Goal: Task Accomplishment & Management: Manage account settings

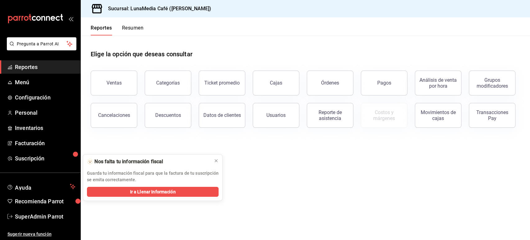
click at [407, 153] on main "Elige la opción que deseas consultar Ventas Categorías Ticket promedio Cajas Ór…" at bounding box center [306, 137] width 450 height 204
click at [37, 213] on span "SuperAdmin Parrot" at bounding box center [45, 216] width 61 height 8
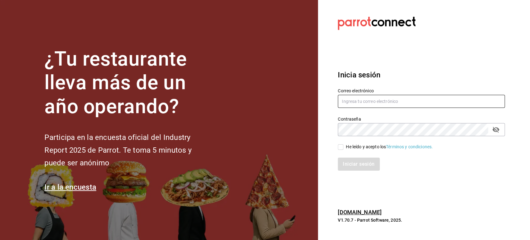
click at [356, 106] on input "text" at bounding box center [421, 101] width 167 height 13
paste input "[EMAIL_ADDRESS][DOMAIN_NAME]"
type input "[EMAIL_ADDRESS][DOMAIN_NAME]"
click at [350, 149] on div "He leído y acepto los Términos y condiciones." at bounding box center [389, 147] width 87 height 7
click at [344, 149] on input "He leído y acepto los Términos y condiciones." at bounding box center [341, 147] width 6 height 6
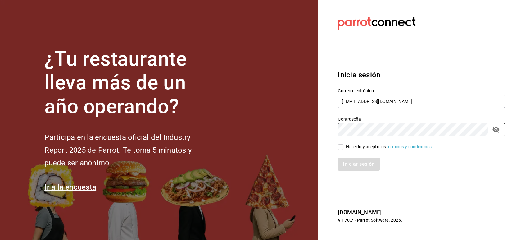
checkbox input "true"
click at [351, 166] on button "Iniciar sesión" at bounding box center [359, 164] width 42 height 13
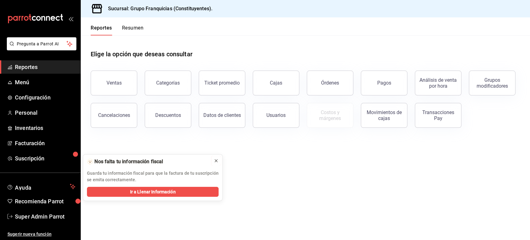
click at [216, 160] on icon at bounding box center [216, 160] width 2 height 2
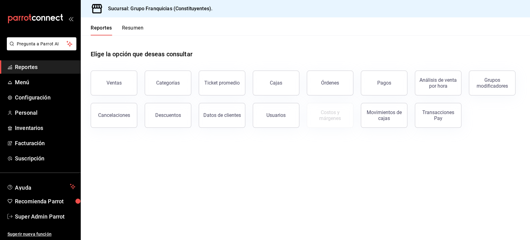
click at [159, 159] on main "Elige la opción que deseas consultar Ventas Categorías Ticket promedio Cajas Ór…" at bounding box center [306, 137] width 450 height 204
click at [33, 161] on span "Suscripción" at bounding box center [45, 158] width 61 height 8
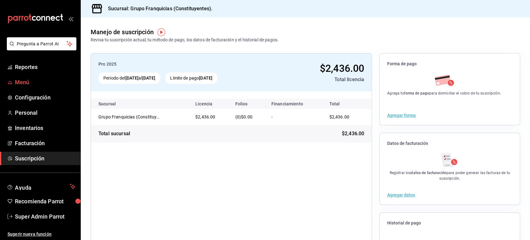
click at [27, 83] on span "Menú" at bounding box center [45, 82] width 61 height 8
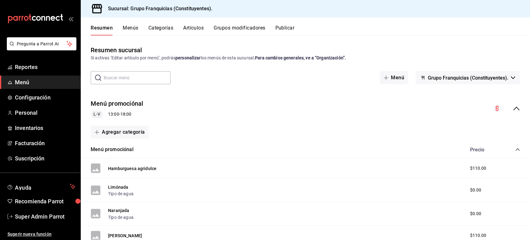
click at [513, 107] on icon "collapse-menu-row" at bounding box center [516, 108] width 7 height 7
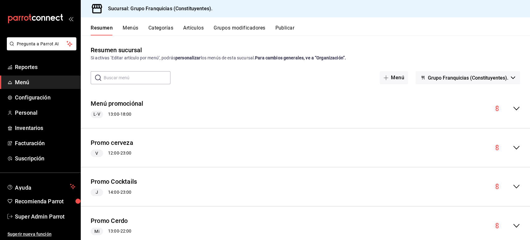
scroll to position [174, 0]
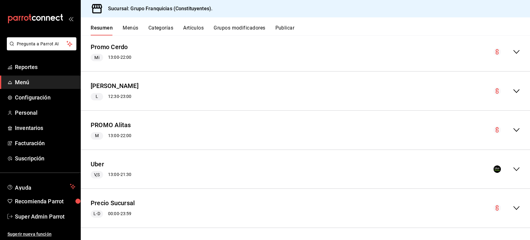
click at [160, 29] on button "Categorías" at bounding box center [161, 30] width 25 height 11
